Goal: Task Accomplishment & Management: Complete application form

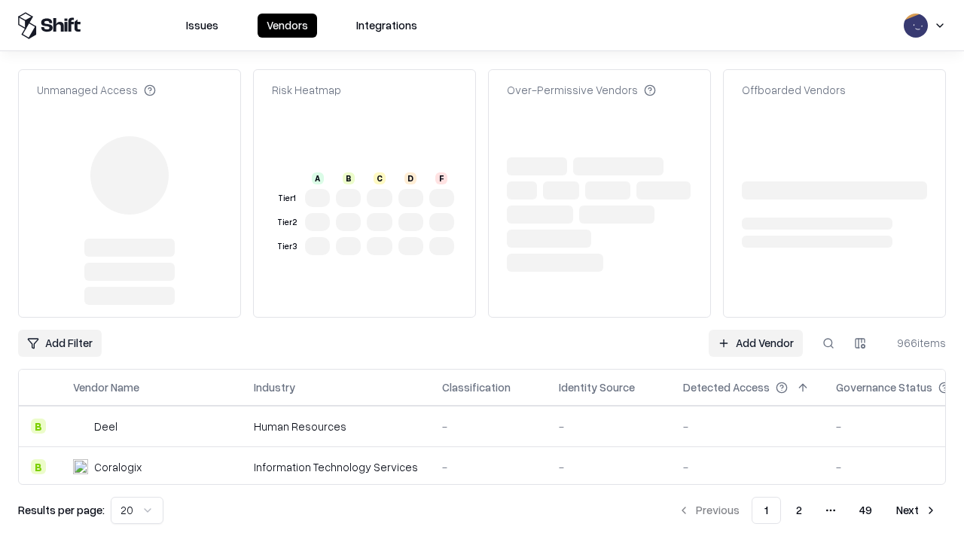
click at [756, 330] on link "Add Vendor" at bounding box center [756, 343] width 94 height 27
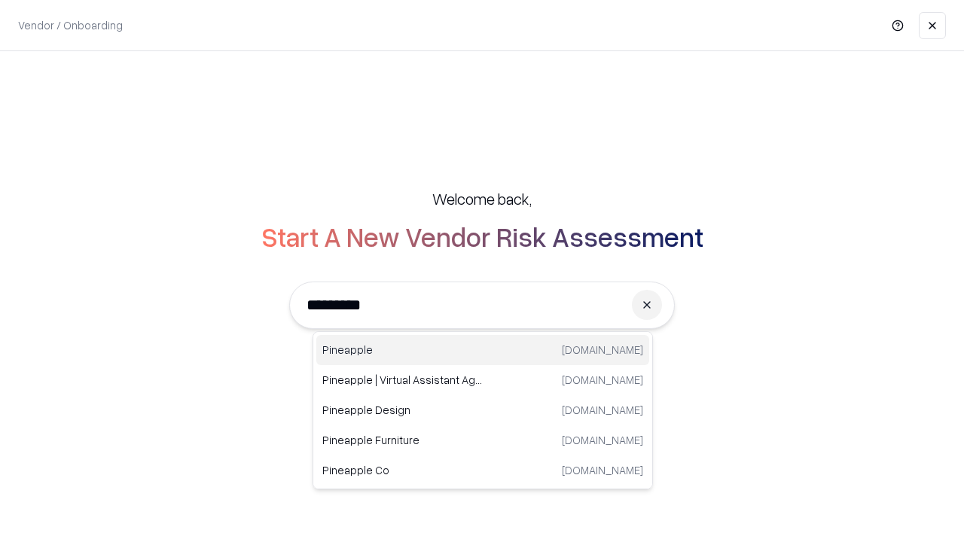
click at [483, 350] on div "Pineapple [DOMAIN_NAME]" at bounding box center [482, 350] width 333 height 30
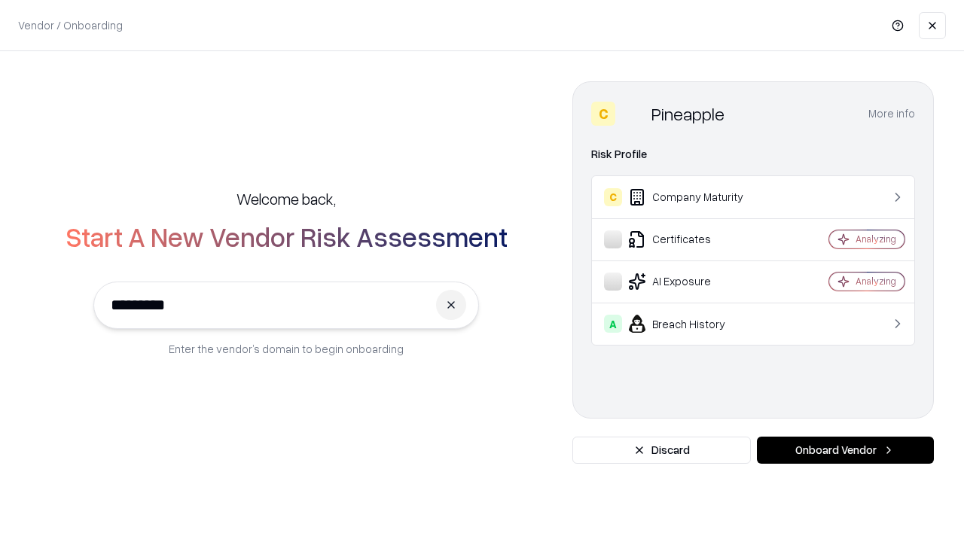
type input "*********"
click at [845, 450] on button "Onboard Vendor" at bounding box center [845, 450] width 177 height 27
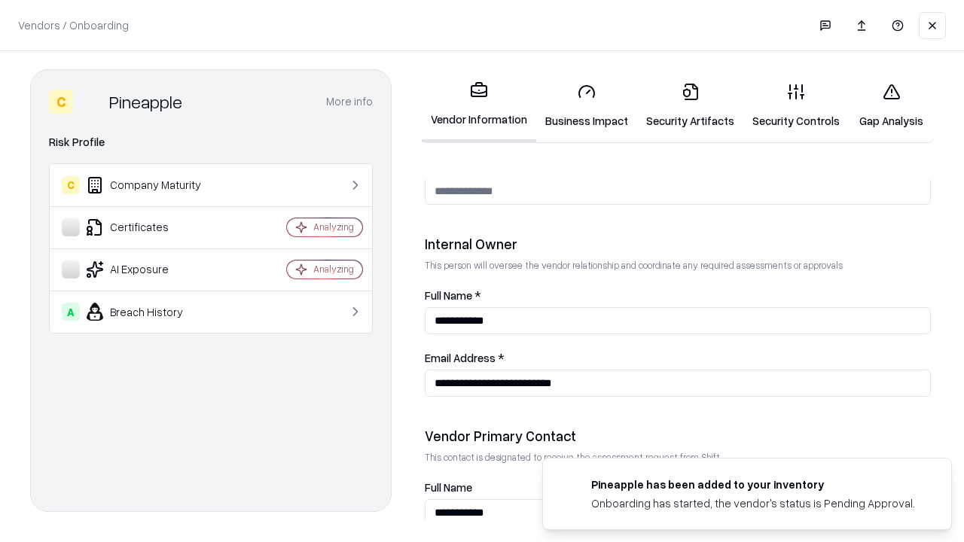
scroll to position [780, 0]
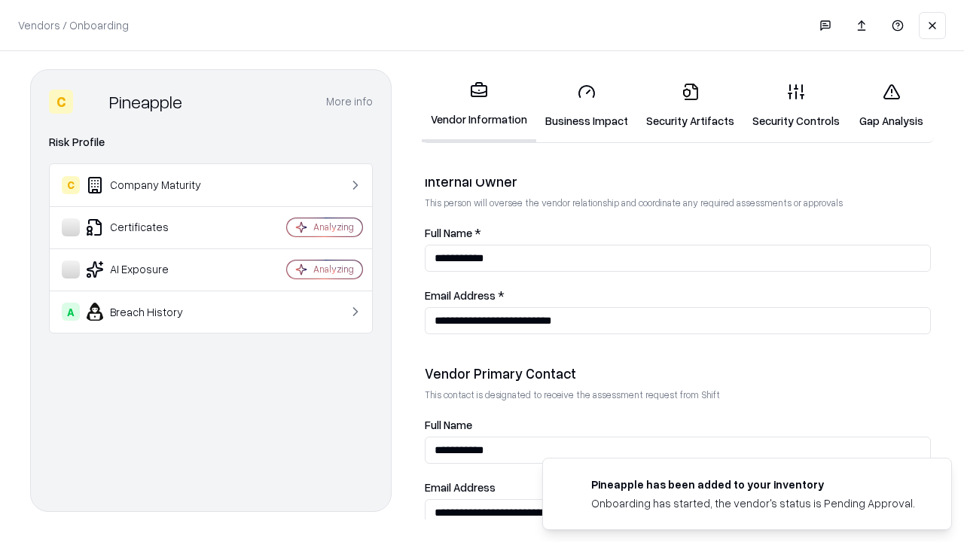
click at [587, 105] on link "Business Impact" at bounding box center [586, 106] width 101 height 70
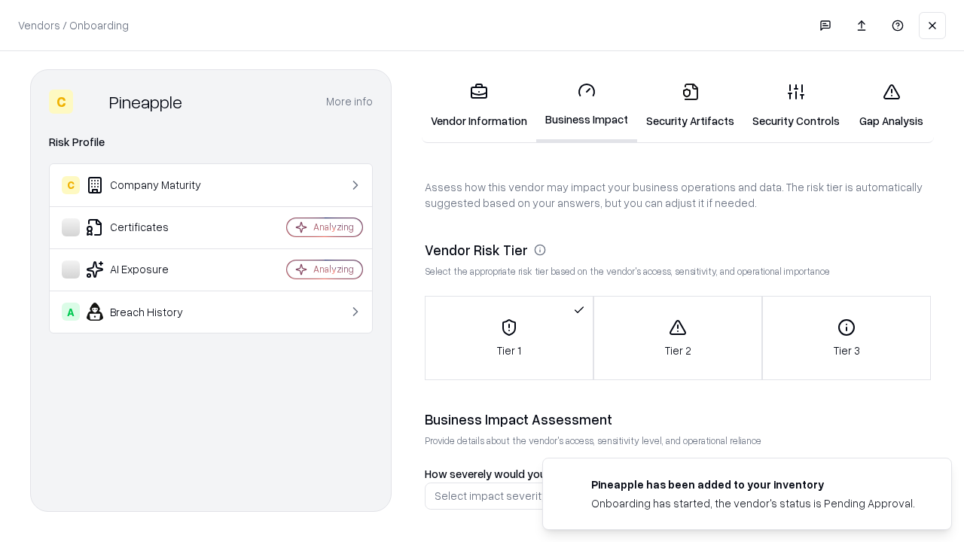
click at [891, 105] on link "Gap Analysis" at bounding box center [891, 106] width 85 height 70
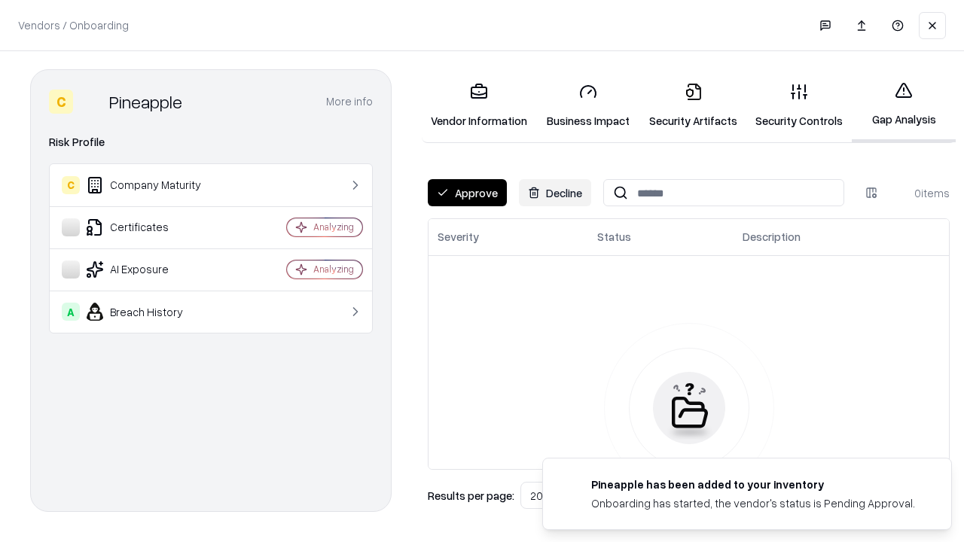
click at [467, 193] on button "Approve" at bounding box center [467, 192] width 79 height 27
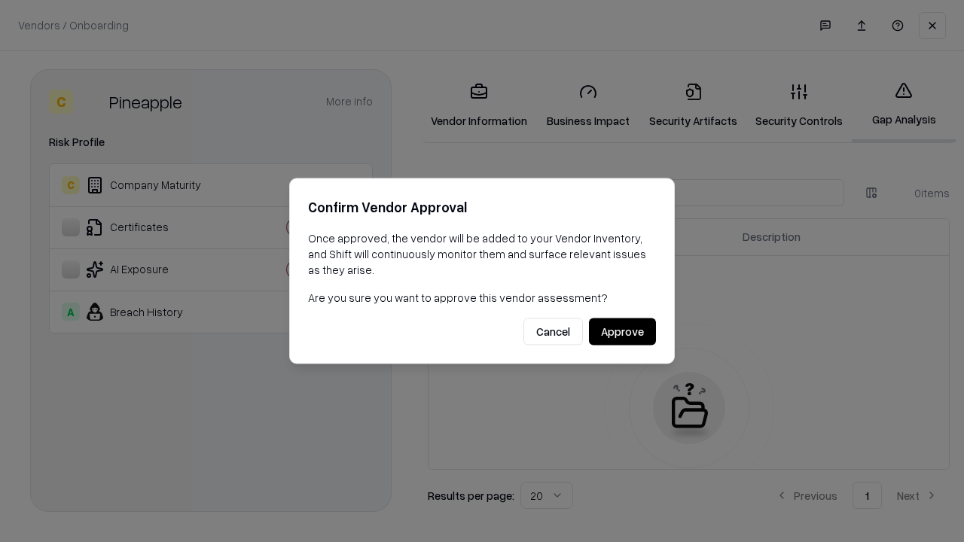
click at [622, 331] on button "Approve" at bounding box center [622, 332] width 67 height 27
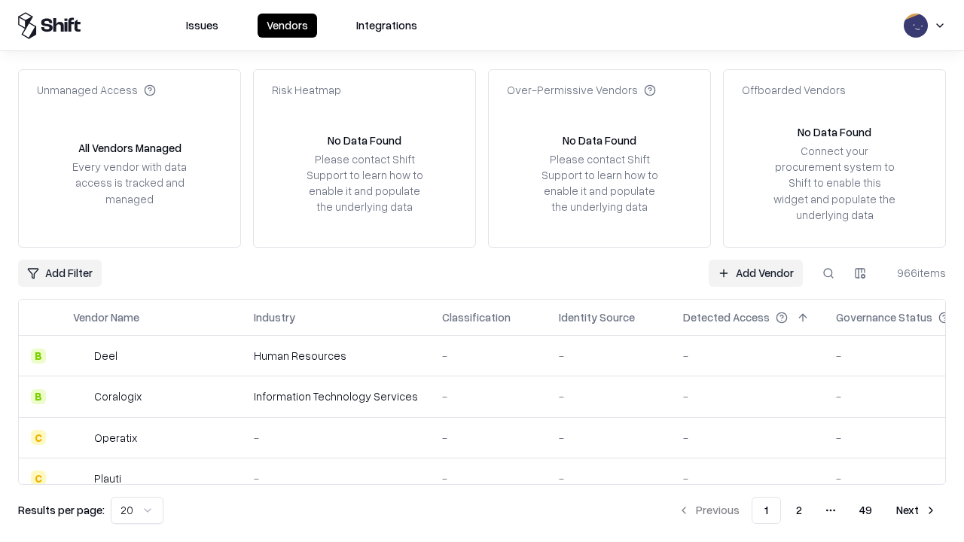
type input "*********"
click at [756, 273] on link "Add Vendor" at bounding box center [756, 273] width 94 height 27
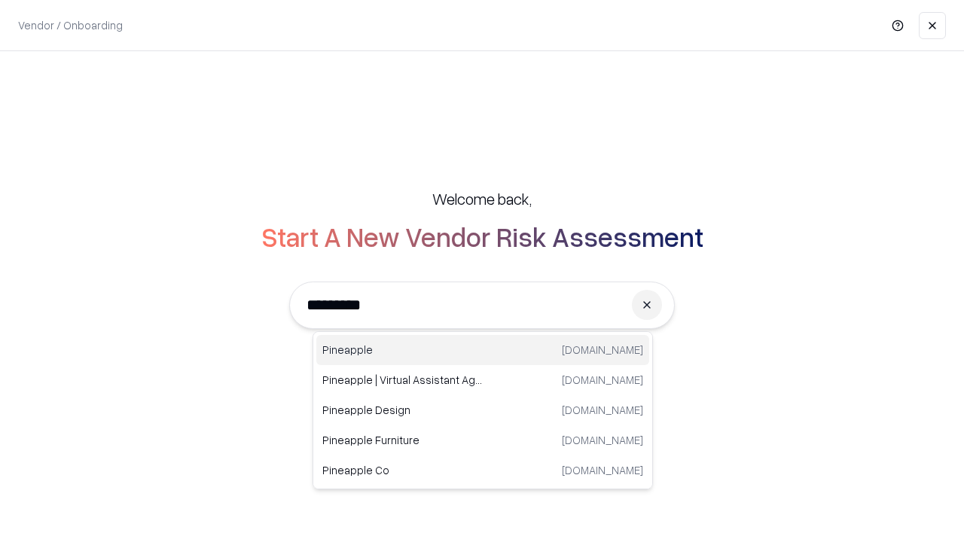
click at [483, 350] on div "Pineapple [DOMAIN_NAME]" at bounding box center [482, 350] width 333 height 30
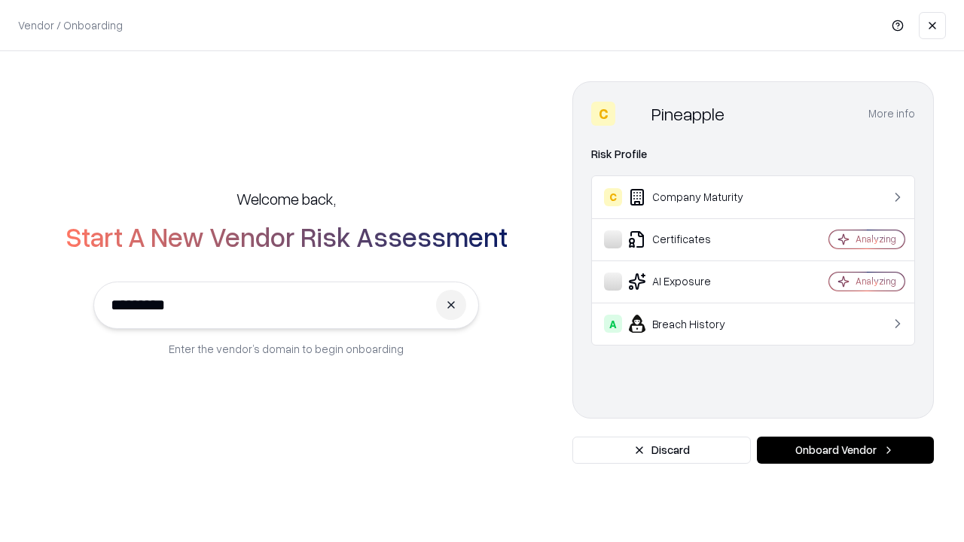
type input "*********"
click at [845, 450] on button "Onboard Vendor" at bounding box center [845, 450] width 177 height 27
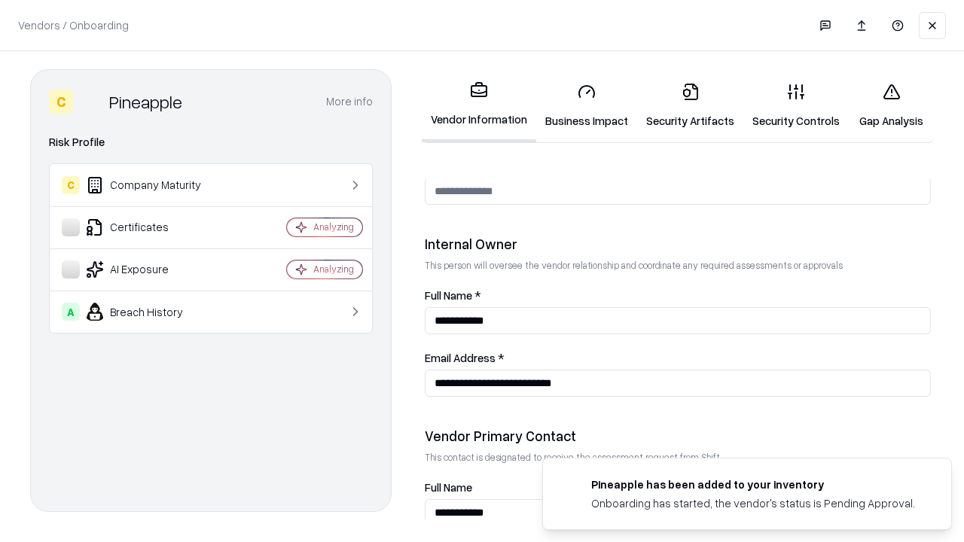
scroll to position [780, 0]
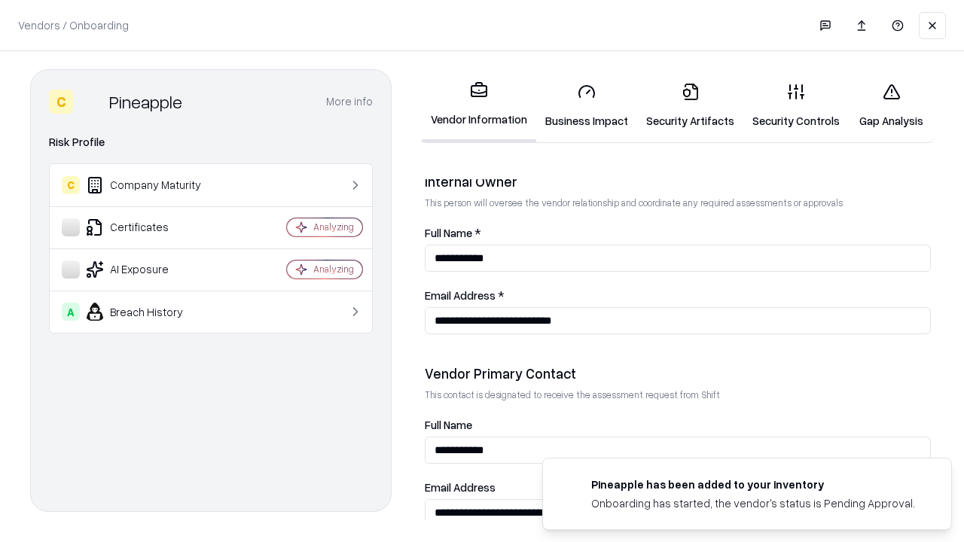
click at [891, 105] on link "Gap Analysis" at bounding box center [891, 106] width 85 height 70
